Goal: Transaction & Acquisition: Purchase product/service

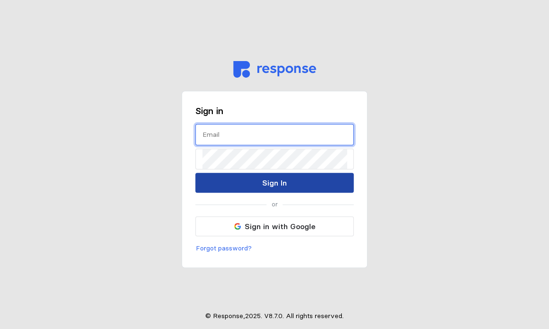
type input "[EMAIL_ADDRESS][DOMAIN_NAME]"
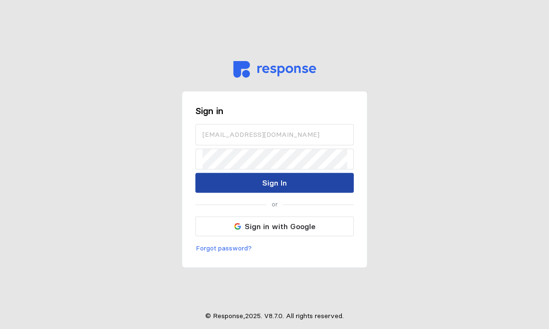
click at [263, 180] on p "Sign In" at bounding box center [274, 183] width 25 height 12
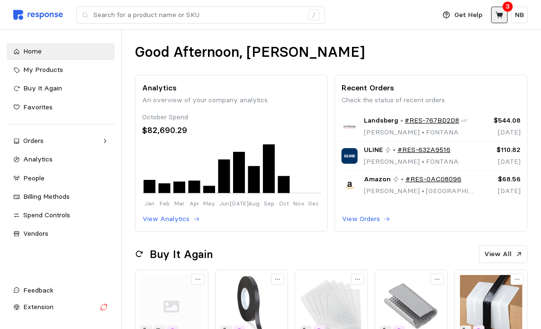
click at [498, 13] on icon at bounding box center [500, 14] width 8 height 7
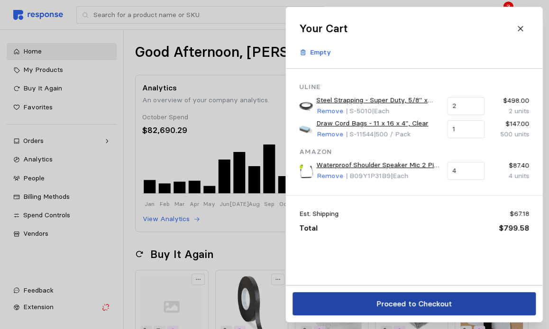
click at [381, 307] on p "Proceed to Checkout" at bounding box center [413, 304] width 75 height 12
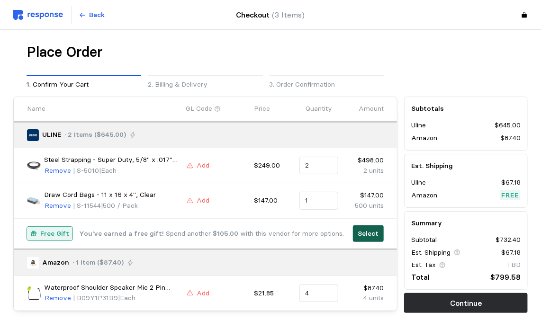
click at [365, 231] on p "Select" at bounding box center [368, 234] width 21 height 10
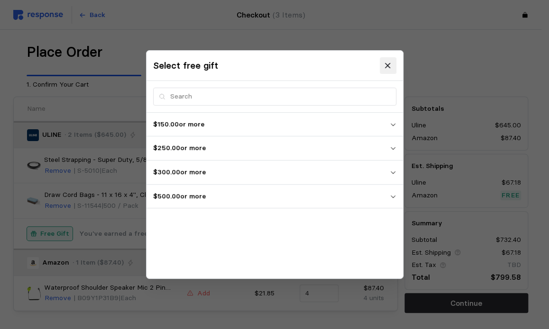
click at [390, 68] on icon at bounding box center [387, 65] width 5 height 5
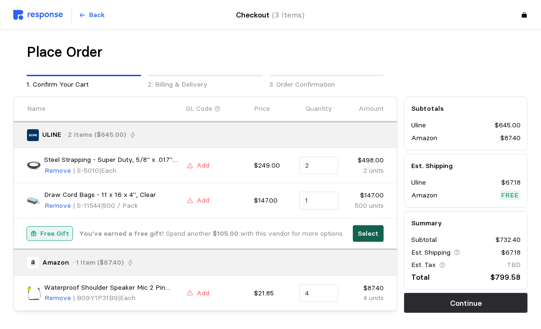
click at [373, 236] on p "Select" at bounding box center [368, 234] width 21 height 10
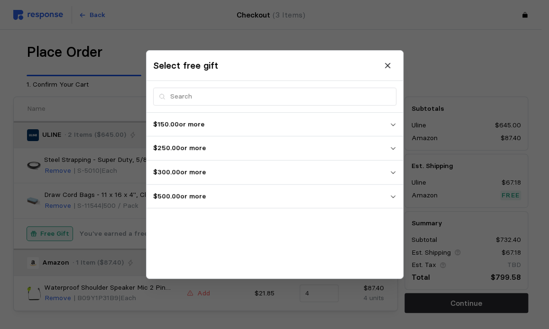
click at [381, 195] on p "$500.00 or more" at bounding box center [271, 196] width 236 height 10
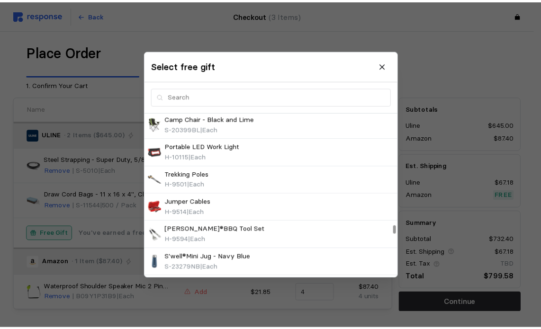
scroll to position [2374, 0]
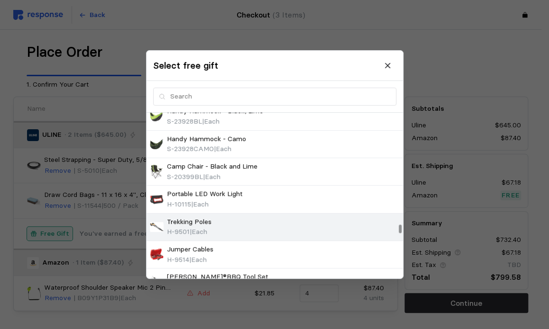
click at [341, 221] on div "Trekking Poles H-9501 | Each" at bounding box center [275, 227] width 250 height 20
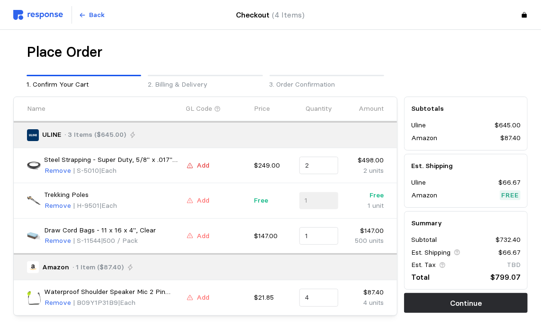
click at [191, 161] on button "Add" at bounding box center [198, 165] width 24 height 11
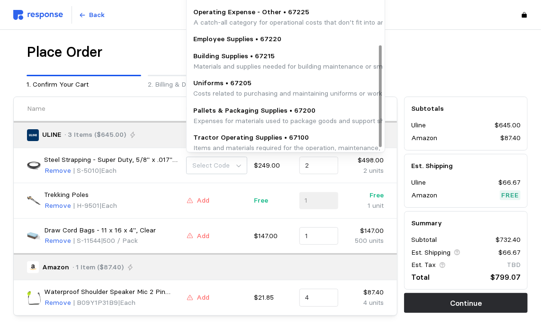
scroll to position [100, 0]
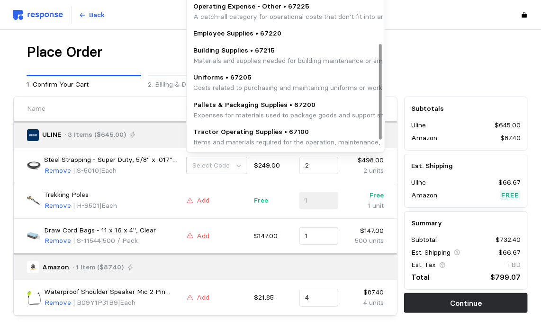
click at [241, 107] on p "Pallets & Packaging Supplies • 67200" at bounding box center [385, 105] width 384 height 10
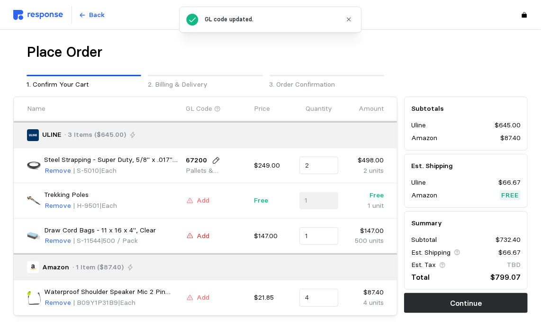
click at [200, 236] on p "Add" at bounding box center [203, 236] width 13 height 10
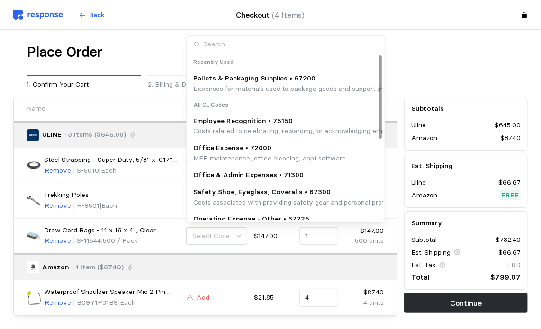
click at [248, 85] on p "Expenses for materials used to package goods and support shipping logistics, su…" at bounding box center [385, 89] width 384 height 10
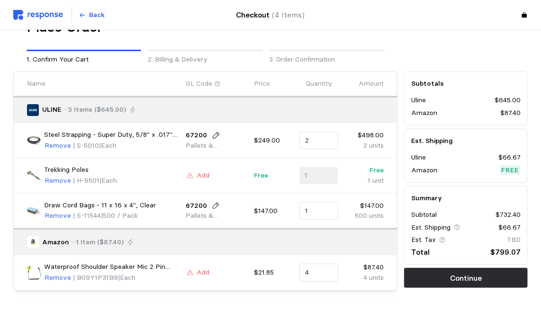
scroll to position [37, 0]
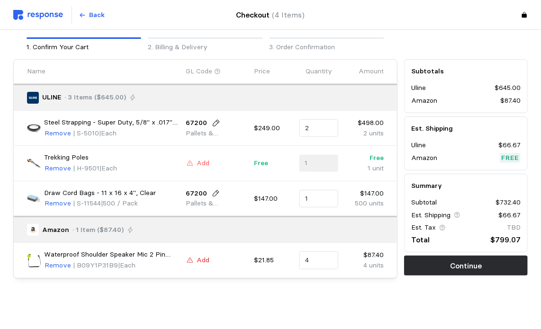
click at [206, 260] on p "Add" at bounding box center [203, 260] width 13 height 10
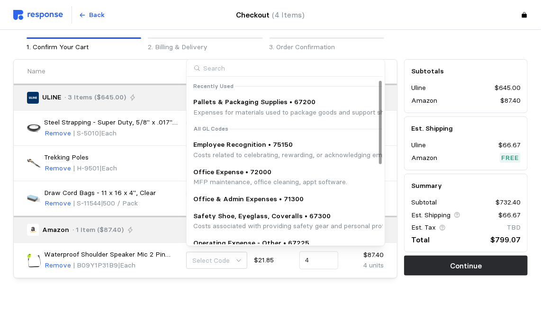
scroll to position [47, 0]
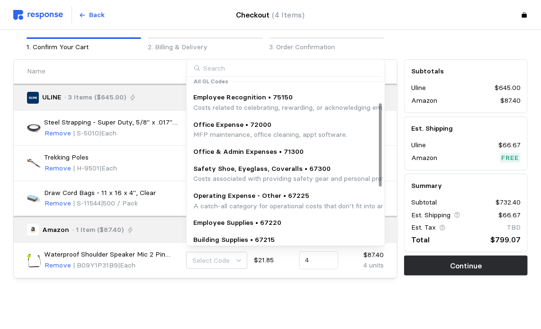
click at [242, 170] on p "Safety Shoe, Eyeglass, Coveralls • 67300" at bounding box center [410, 169] width 435 height 10
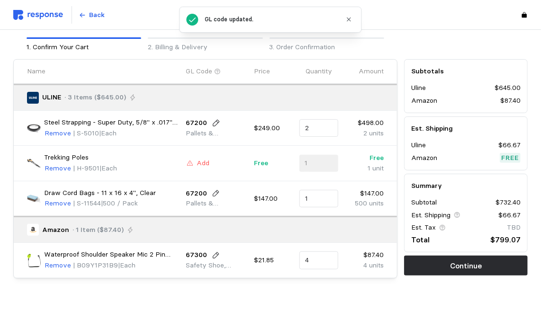
click at [347, 19] on icon "button" at bounding box center [348, 19] width 7 height 7
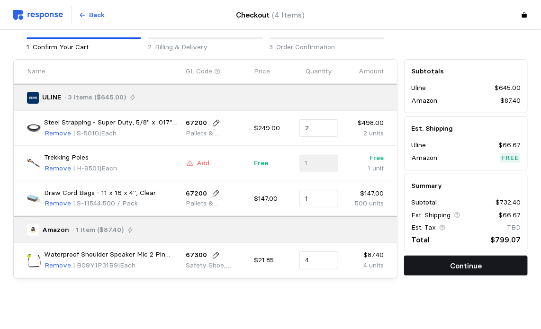
click at [447, 267] on button "Continue" at bounding box center [466, 266] width 124 height 20
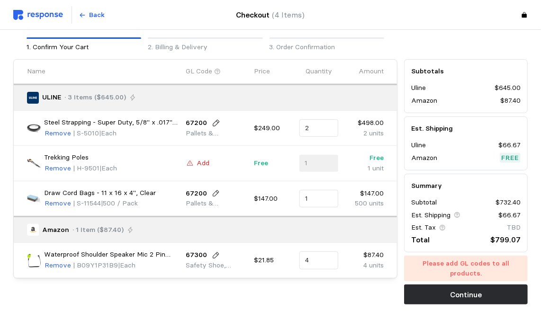
click at [197, 162] on p "Add" at bounding box center [203, 163] width 13 height 10
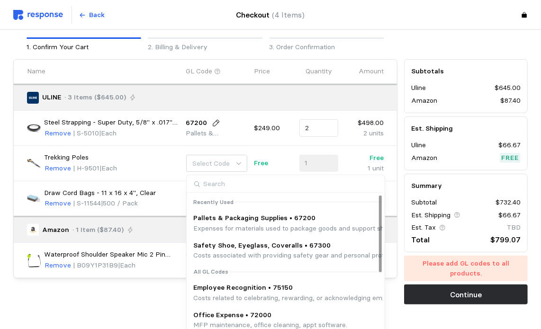
click at [222, 295] on p "Costs related to celebrating, rewarding, or acknowledging employees for their c…" at bounding box center [425, 298] width 464 height 10
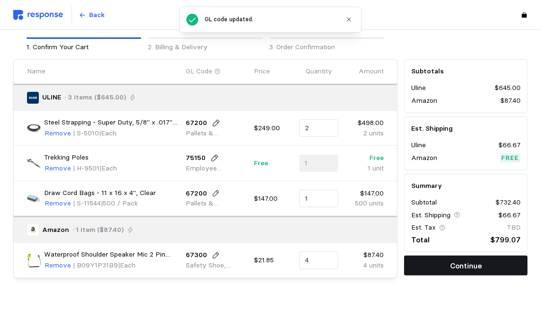
click at [426, 262] on button "Continue" at bounding box center [466, 266] width 124 height 20
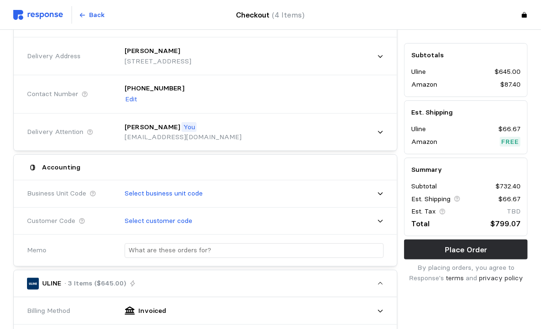
scroll to position [132, 0]
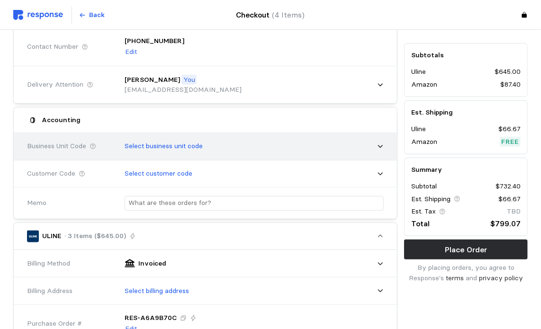
click at [362, 143] on div "Select business unit code" at bounding box center [251, 147] width 266 height 24
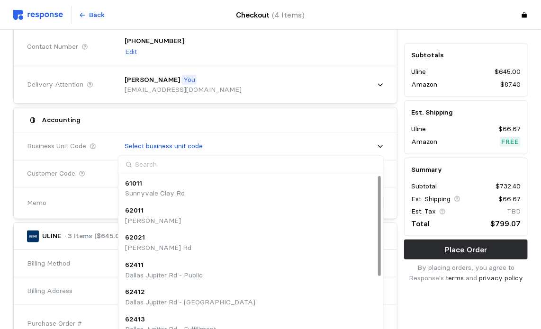
click at [252, 209] on div "[STREET_ADDRESS][PERSON_NAME]" at bounding box center [251, 216] width 252 height 20
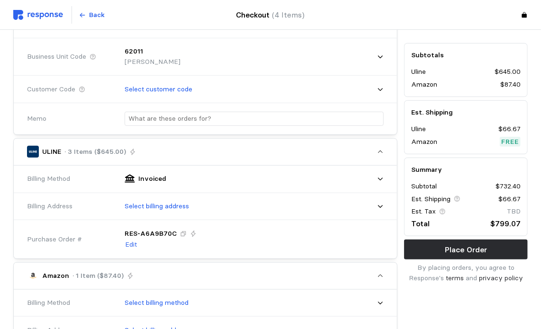
scroll to position [274, 0]
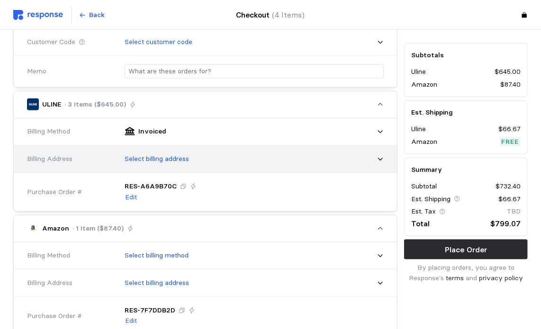
click at [379, 156] on icon at bounding box center [380, 159] width 7 height 7
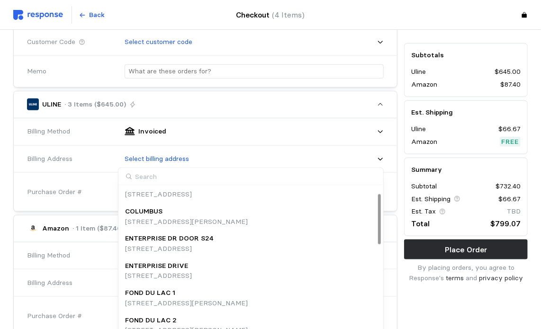
scroll to position [11, 0]
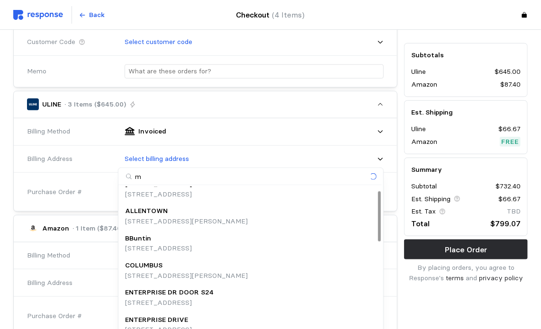
type input "ma"
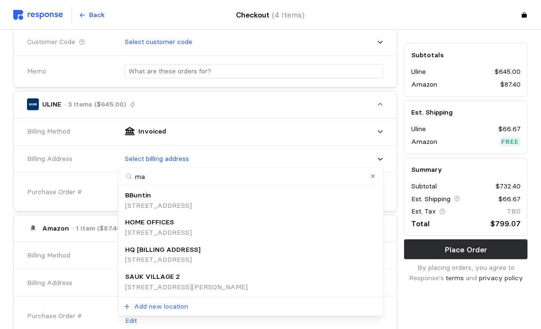
click at [192, 234] on p "[STREET_ADDRESS]" at bounding box center [158, 233] width 67 height 10
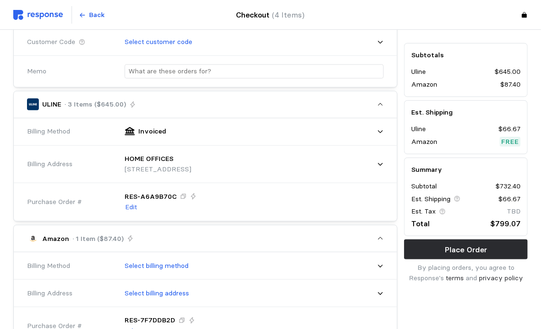
click at [444, 308] on div "Subtotals Uline $645.00 Amazon $87.40 Est. Shipping Uline $66.67 Amazon Free Su…" at bounding box center [466, 277] width 130 height 917
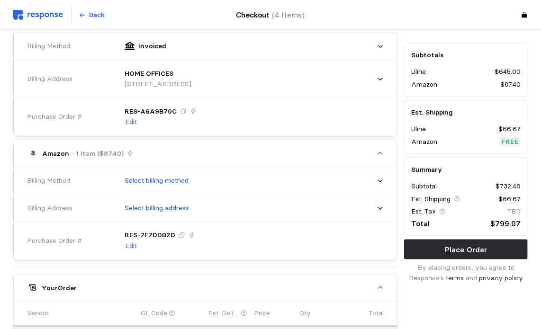
scroll to position [369, 0]
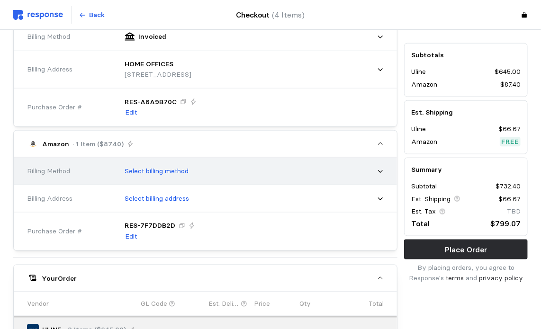
click at [390, 160] on div "Billing Method Select billing method" at bounding box center [205, 171] width 383 height 27
click at [385, 164] on div "Select billing method" at bounding box center [251, 171] width 272 height 30
click at [382, 168] on icon at bounding box center [380, 171] width 7 height 7
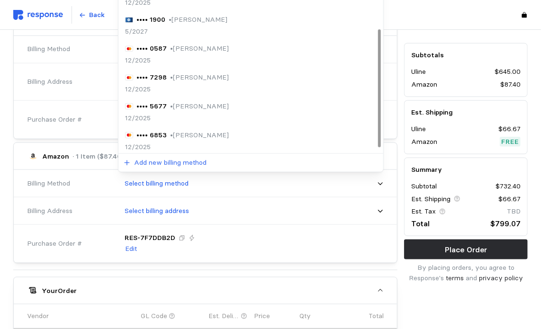
scroll to position [64, 0]
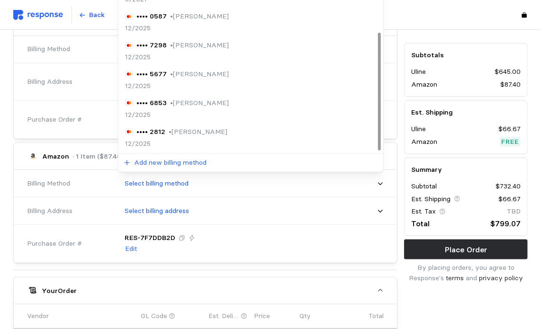
click at [210, 129] on p "• [PERSON_NAME]" at bounding box center [198, 132] width 59 height 10
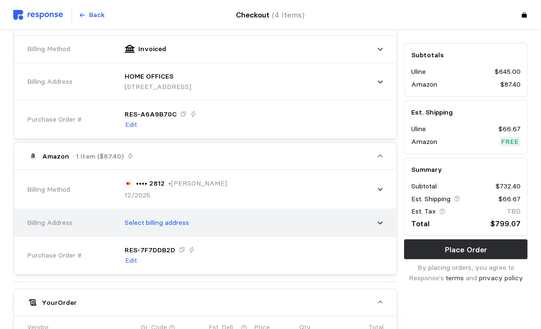
click at [377, 226] on div "Select billing address" at bounding box center [251, 223] width 266 height 24
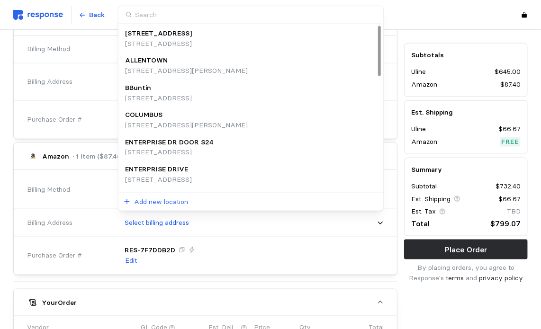
type input "m"
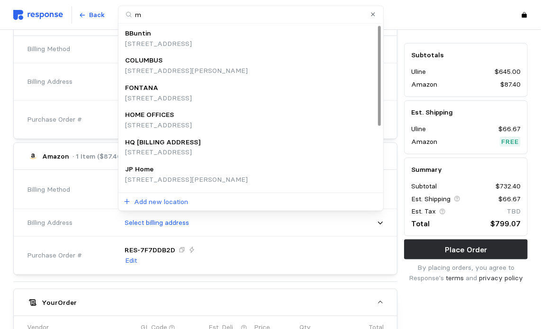
click at [200, 144] on div "HQ [BILLING ADDRESS]" at bounding box center [162, 142] width 75 height 10
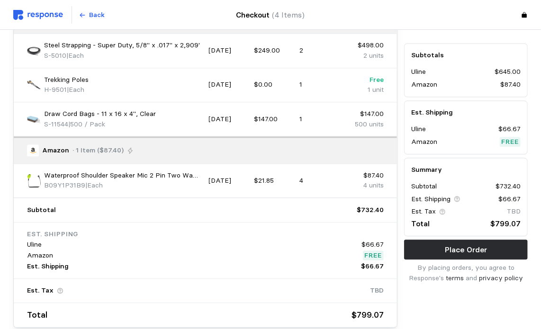
scroll to position [749, 0]
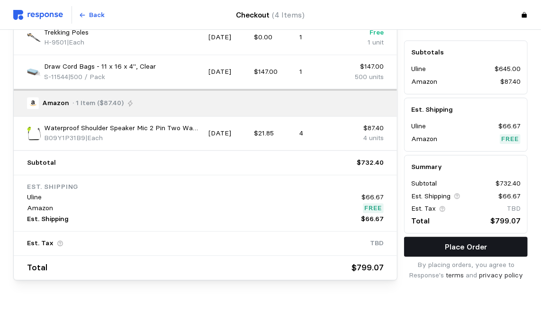
click at [480, 244] on p "Place Order" at bounding box center [466, 247] width 42 height 12
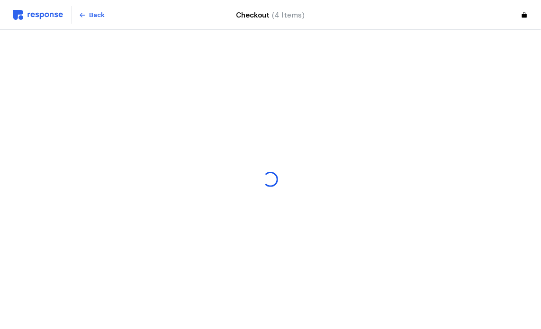
scroll to position [0, 0]
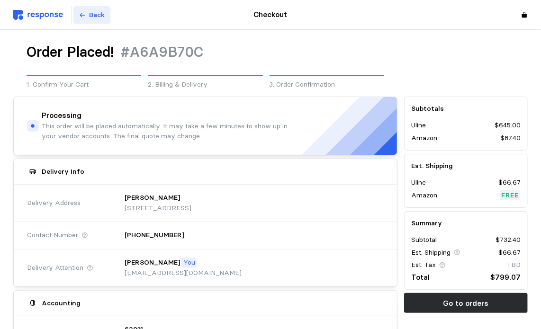
click at [89, 10] on button "Back" at bounding box center [91, 15] width 37 height 18
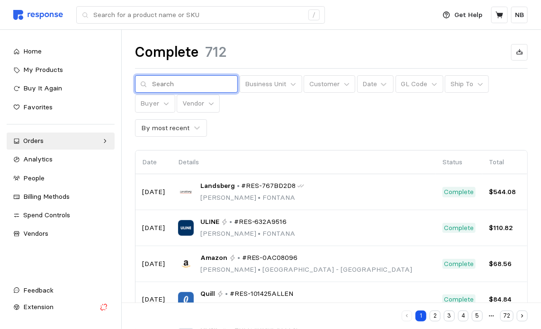
click at [205, 87] on input "text" at bounding box center [192, 84] width 81 height 17
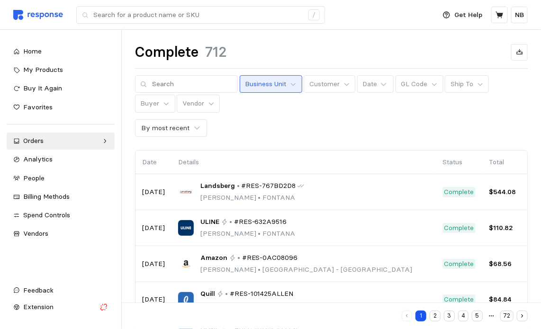
click at [268, 83] on p "Business Unit" at bounding box center [265, 84] width 41 height 10
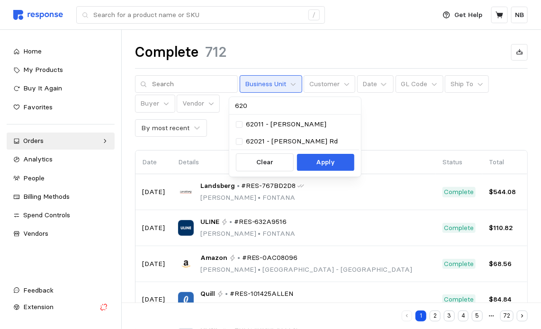
type input "6201"
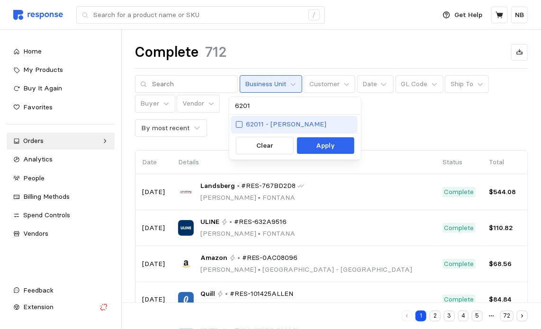
click at [241, 126] on div at bounding box center [239, 124] width 7 height 7
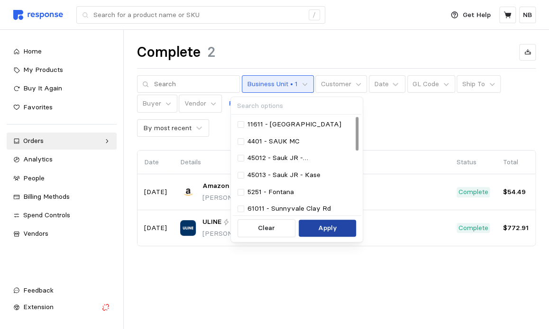
click at [332, 226] on p "Apply" at bounding box center [327, 228] width 19 height 10
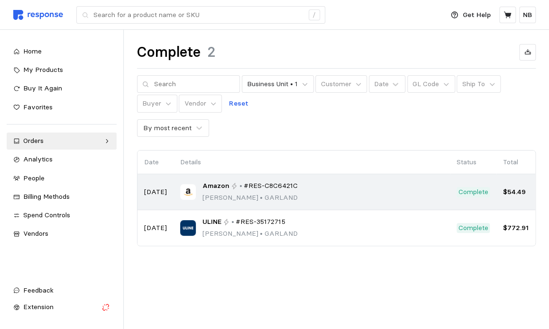
click at [324, 200] on div "Amazon • #RES-C8C6421C [PERSON_NAME] Banner • [PERSON_NAME]" at bounding box center [311, 192] width 263 height 22
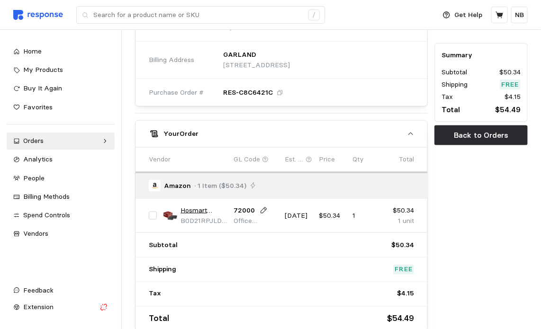
scroll to position [462, 0]
